Goal: Information Seeking & Learning: Find specific page/section

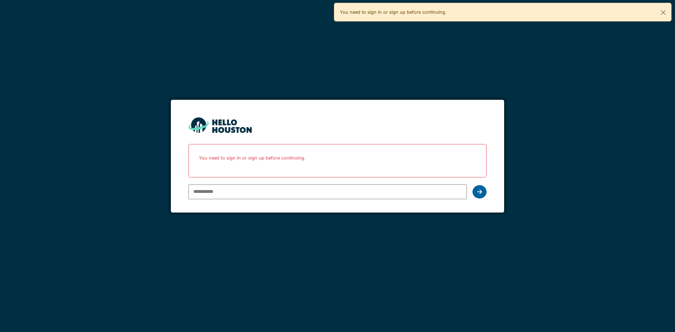
type input "**********"
click at [480, 193] on icon at bounding box center [479, 192] width 5 height 6
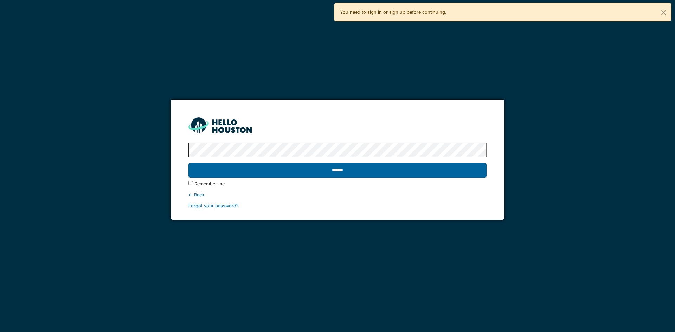
click at [272, 171] on input "******" at bounding box center [337, 170] width 298 height 15
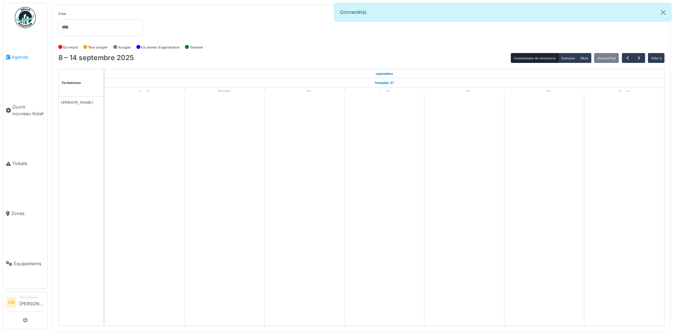
click at [13, 56] on span "Agenda" at bounding box center [28, 57] width 33 height 7
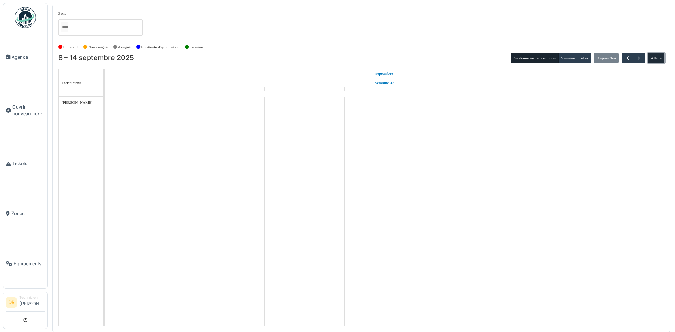
click at [653, 56] on button "Aller à" at bounding box center [656, 58] width 17 height 10
click at [638, 57] on span "button" at bounding box center [639, 58] width 6 height 6
click at [651, 56] on button "Aller à" at bounding box center [656, 58] width 17 height 10
click at [18, 210] on span "Zones" at bounding box center [27, 213] width 33 height 7
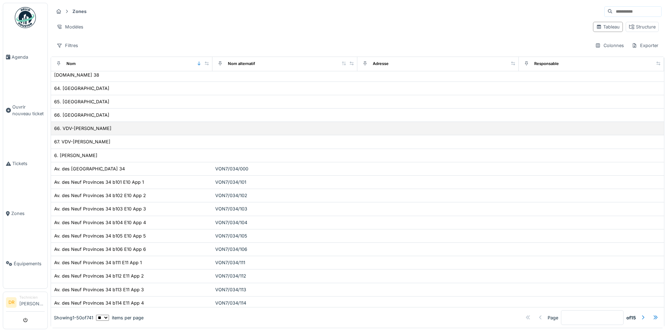
scroll to position [70, 0]
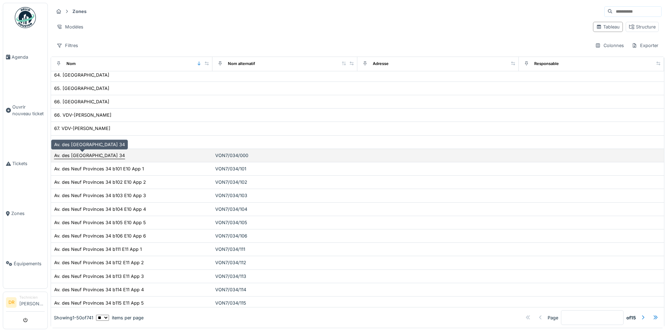
click at [106, 157] on div "Av. des [GEOGRAPHIC_DATA] 34" at bounding box center [89, 155] width 71 height 7
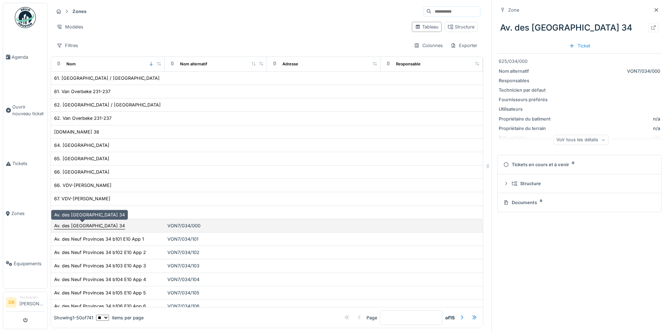
click at [73, 223] on div "Av. des [GEOGRAPHIC_DATA] 34" at bounding box center [89, 226] width 71 height 7
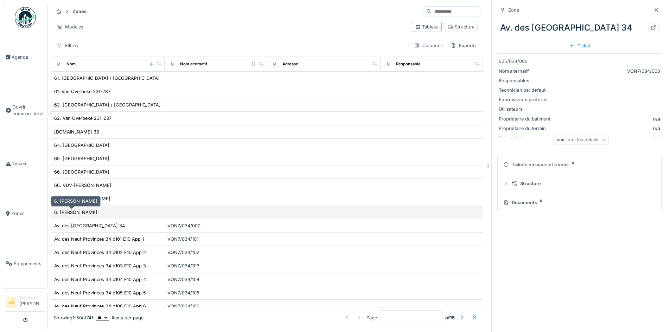
click at [75, 215] on div "6. [PERSON_NAME]" at bounding box center [75, 212] width 43 height 7
click at [76, 213] on div "6. [PERSON_NAME]" at bounding box center [75, 212] width 43 height 7
click at [61, 210] on div "6. [PERSON_NAME]" at bounding box center [75, 212] width 43 height 7
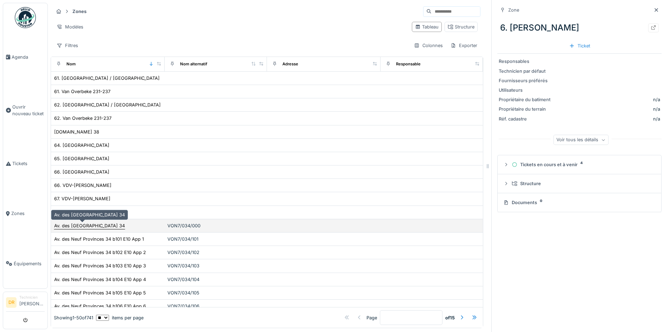
drag, startPoint x: 86, startPoint y: 220, endPoint x: 81, endPoint y: 218, distance: 5.6
click at [81, 223] on div "Av. des [GEOGRAPHIC_DATA] 34" at bounding box center [89, 226] width 71 height 7
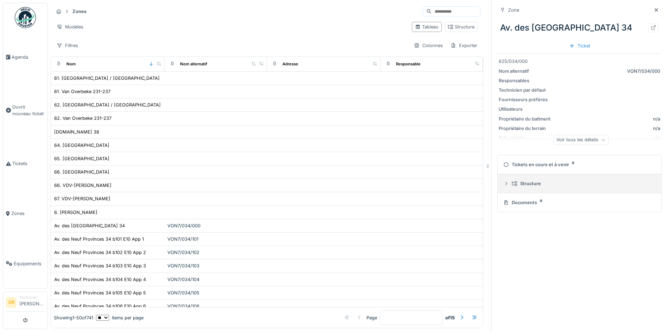
click at [517, 181] on div "Structure" at bounding box center [582, 183] width 141 height 7
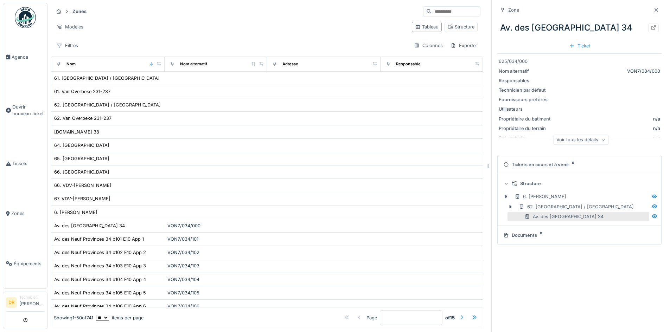
click at [558, 137] on div "Voir tous les détails" at bounding box center [580, 140] width 55 height 10
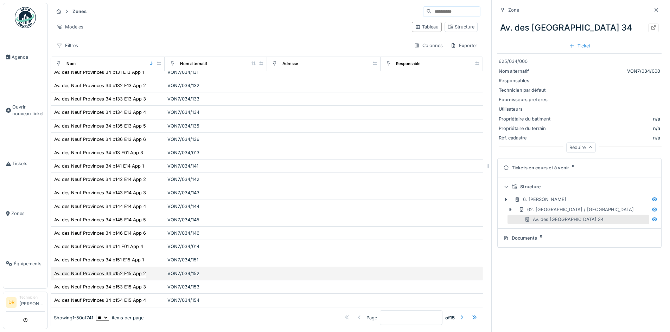
scroll to position [411, 0]
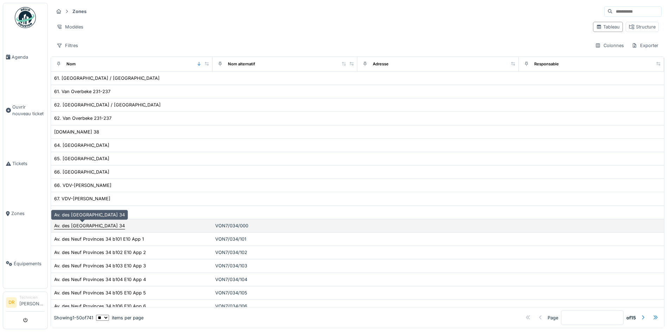
click at [66, 226] on div "Av. des [GEOGRAPHIC_DATA] 34" at bounding box center [89, 226] width 71 height 7
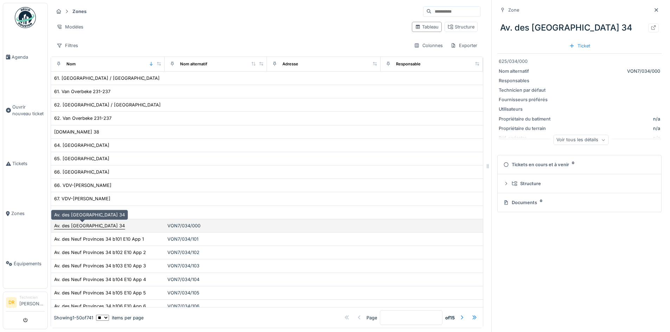
click at [66, 226] on div "Av. des [GEOGRAPHIC_DATA] 34" at bounding box center [89, 226] width 71 height 7
click at [77, 225] on div "Av. des [GEOGRAPHIC_DATA] 34" at bounding box center [89, 226] width 71 height 7
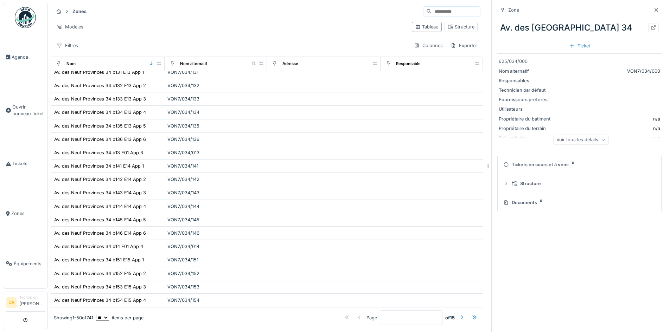
scroll to position [446, 0]
click at [459, 315] on div at bounding box center [462, 318] width 6 height 7
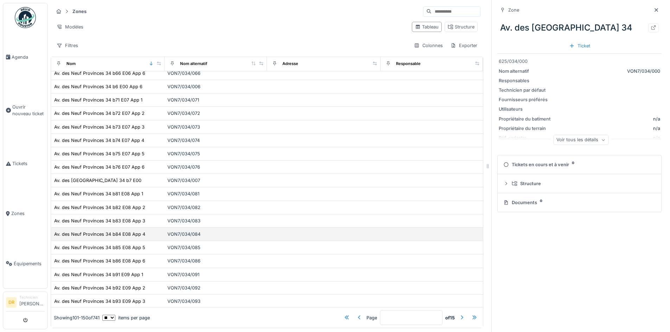
scroll to position [0, 0]
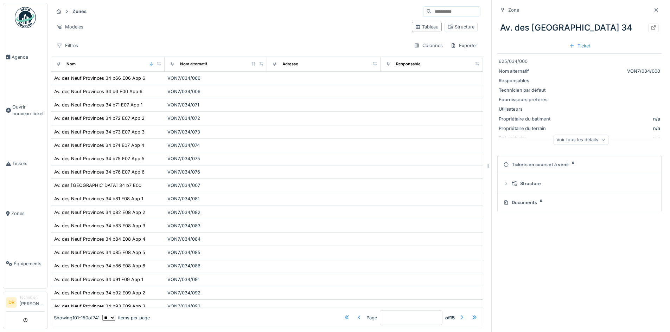
click at [356, 315] on div at bounding box center [359, 318] width 6 height 7
click at [344, 315] on div at bounding box center [347, 318] width 6 height 7
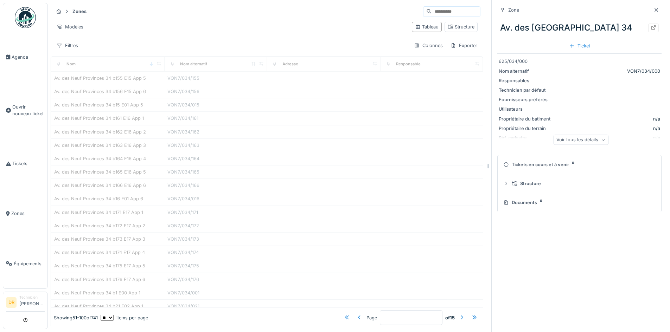
type input "*"
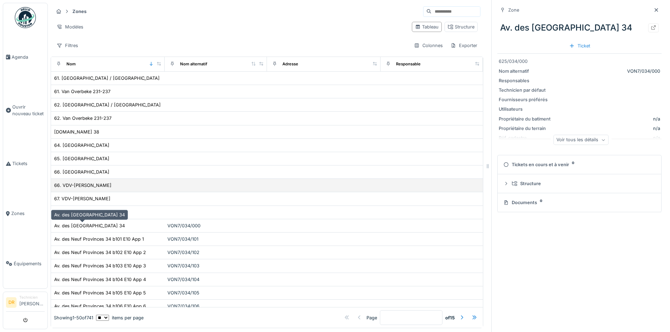
drag, startPoint x: 71, startPoint y: 227, endPoint x: 300, endPoint y: 183, distance: 233.5
click at [300, 183] on td at bounding box center [324, 185] width 114 height 13
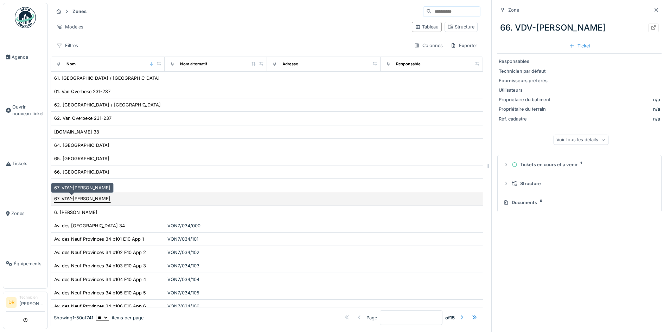
click at [88, 199] on div "67. VDV-[PERSON_NAME]" at bounding box center [82, 198] width 56 height 7
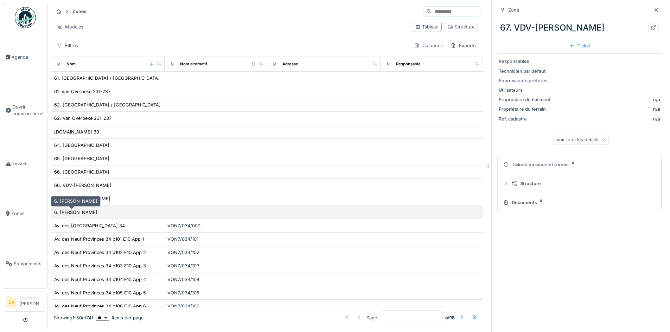
click at [78, 211] on div "6. [PERSON_NAME]" at bounding box center [75, 212] width 43 height 7
click at [58, 213] on div "6. [PERSON_NAME]" at bounding box center [75, 212] width 43 height 7
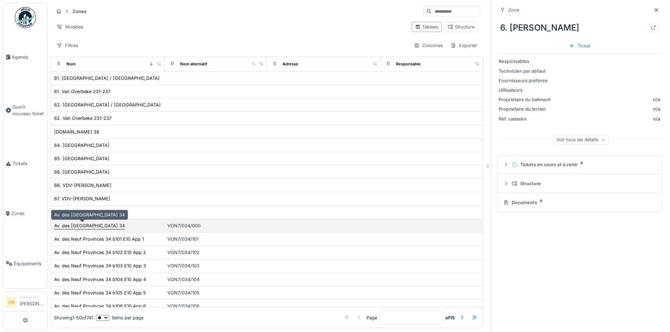
click at [60, 227] on div "Av. des [GEOGRAPHIC_DATA] 34" at bounding box center [89, 226] width 71 height 7
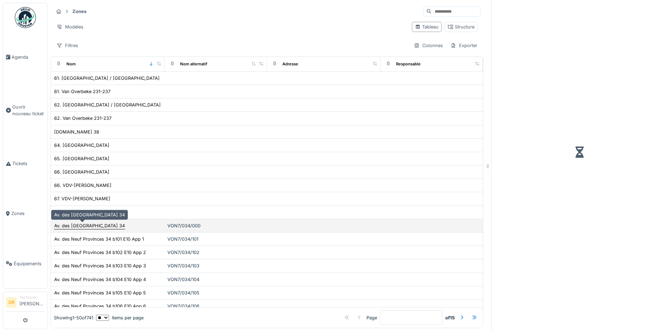
click at [60, 227] on div "Av. des [GEOGRAPHIC_DATA] 34" at bounding box center [89, 226] width 71 height 7
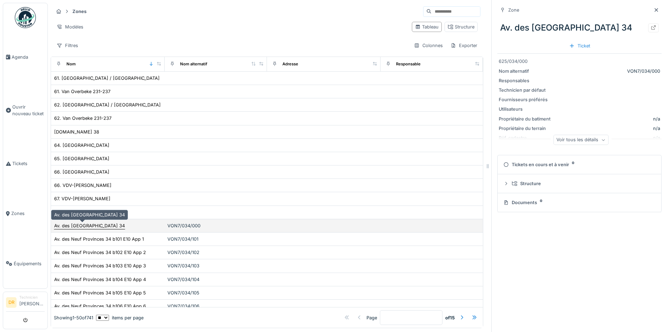
click at [60, 227] on div "Av. des [GEOGRAPHIC_DATA] 34" at bounding box center [89, 226] width 71 height 7
click at [91, 230] on td "Av. des [GEOGRAPHIC_DATA] 34" at bounding box center [108, 225] width 114 height 13
click at [92, 226] on div "Av. des [GEOGRAPHIC_DATA] 34" at bounding box center [89, 226] width 71 height 7
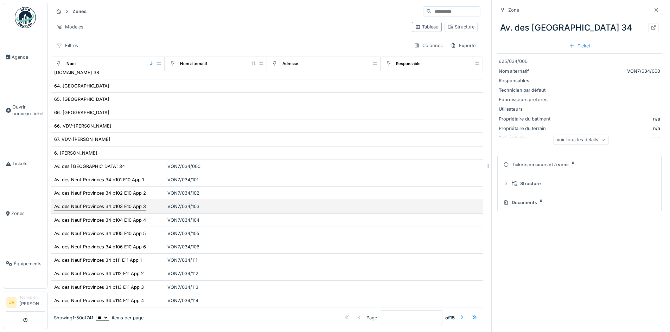
scroll to position [211, 0]
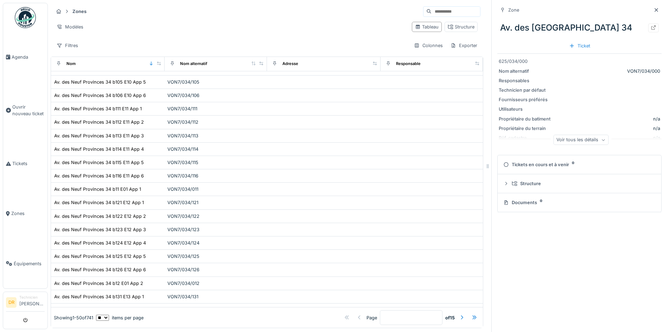
click at [73, 8] on strong "Zones" at bounding box center [80, 11] width 20 height 7
click at [73, 13] on strong "Zones" at bounding box center [80, 11] width 20 height 7
click at [72, 64] on div "Nom" at bounding box center [70, 64] width 9 height 6
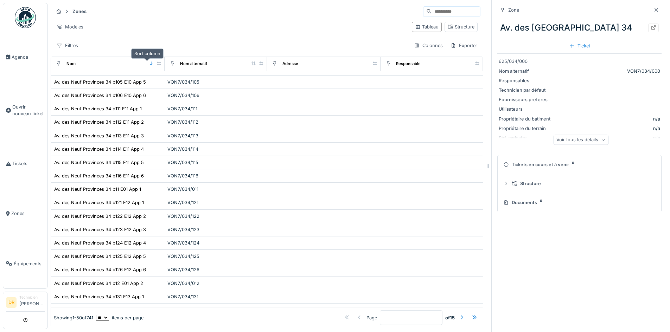
click at [150, 64] on icon at bounding box center [151, 64] width 3 height 4
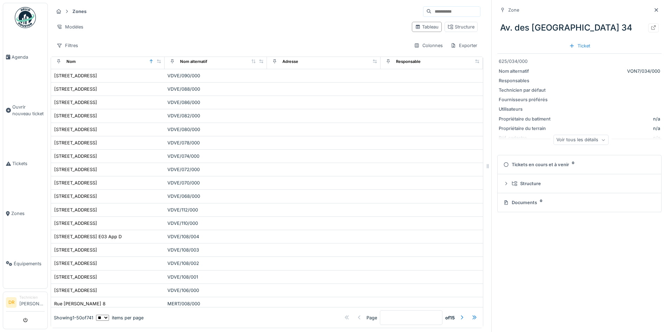
scroll to position [0, 0]
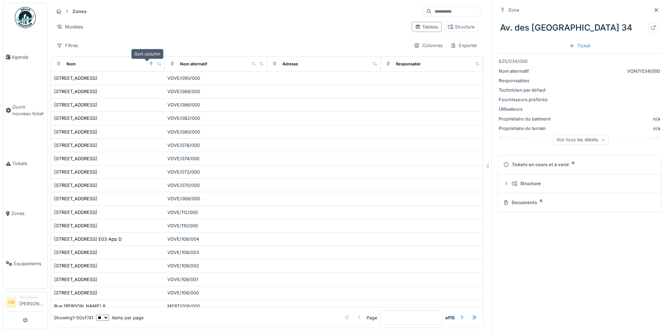
click at [149, 63] on icon at bounding box center [151, 64] width 5 height 4
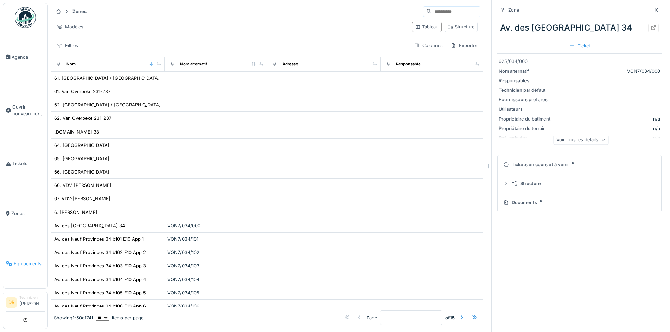
click at [26, 261] on span "Équipements" at bounding box center [29, 264] width 31 height 7
